Goal: Navigation & Orientation: Find specific page/section

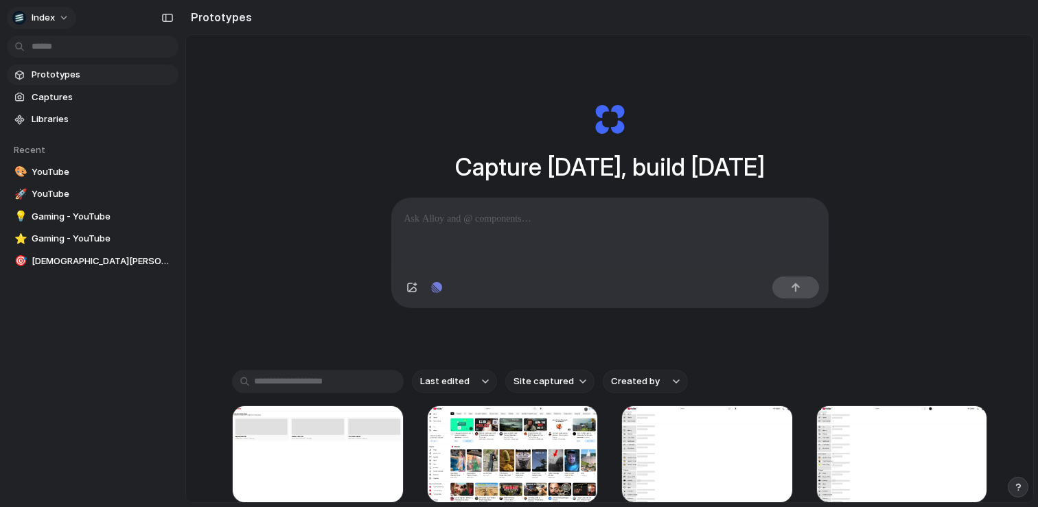
click at [58, 21] on button "Index" at bounding box center [41, 18] width 69 height 22
click at [1017, 487] on div "Settings Invite members Change theme Change workspace Sign out" at bounding box center [519, 253] width 1038 height 507
click at [1017, 487] on div "button" at bounding box center [1018, 488] width 10 height 10
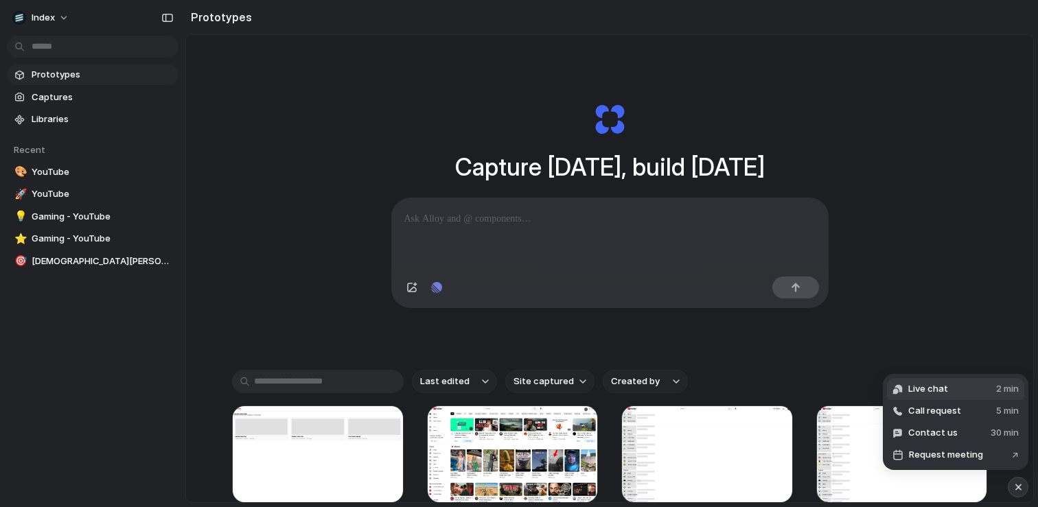
click at [963, 394] on button "Live chat 2 min" at bounding box center [955, 389] width 137 height 22
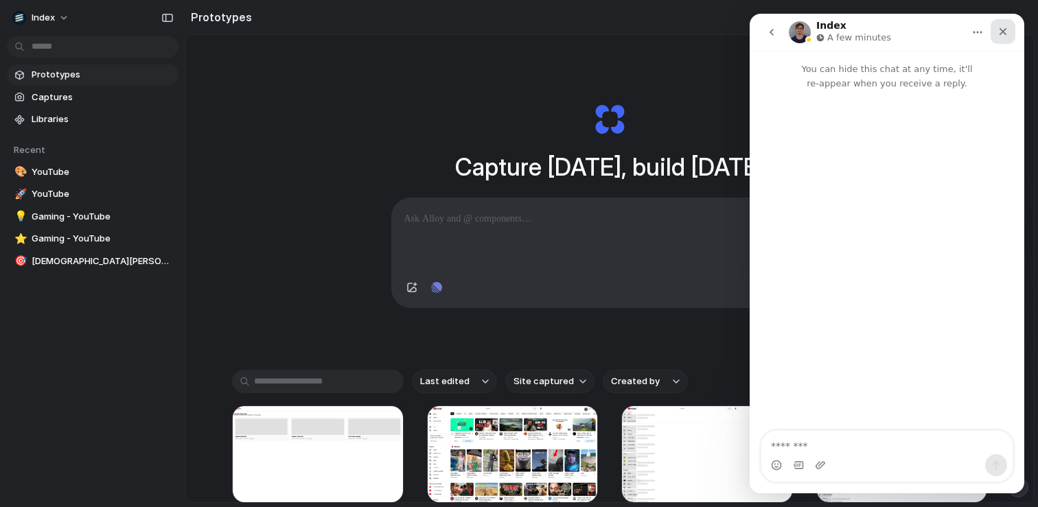
click at [1007, 37] on div "Close" at bounding box center [1003, 31] width 25 height 25
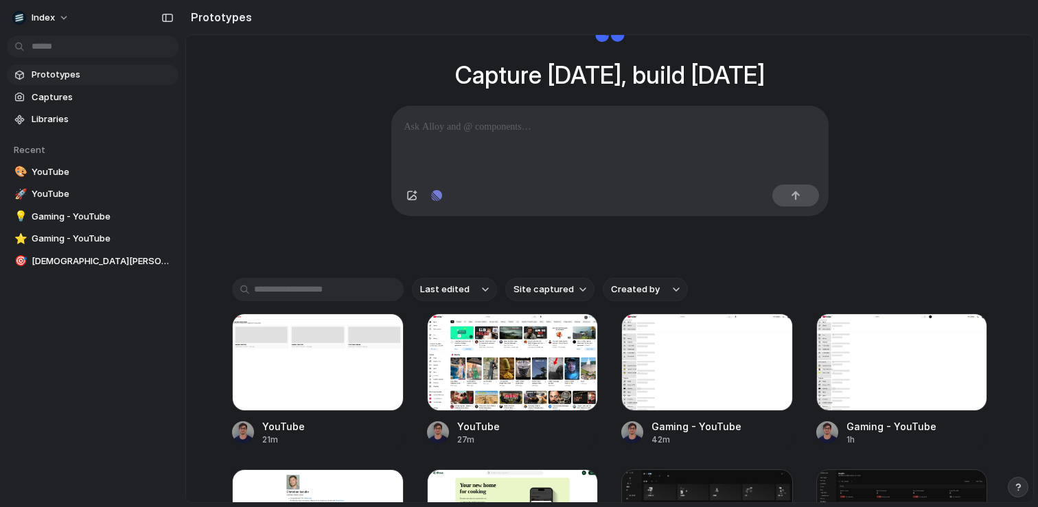
scroll to position [98, 0]
